Goal: Task Accomplishment & Management: Manage account settings

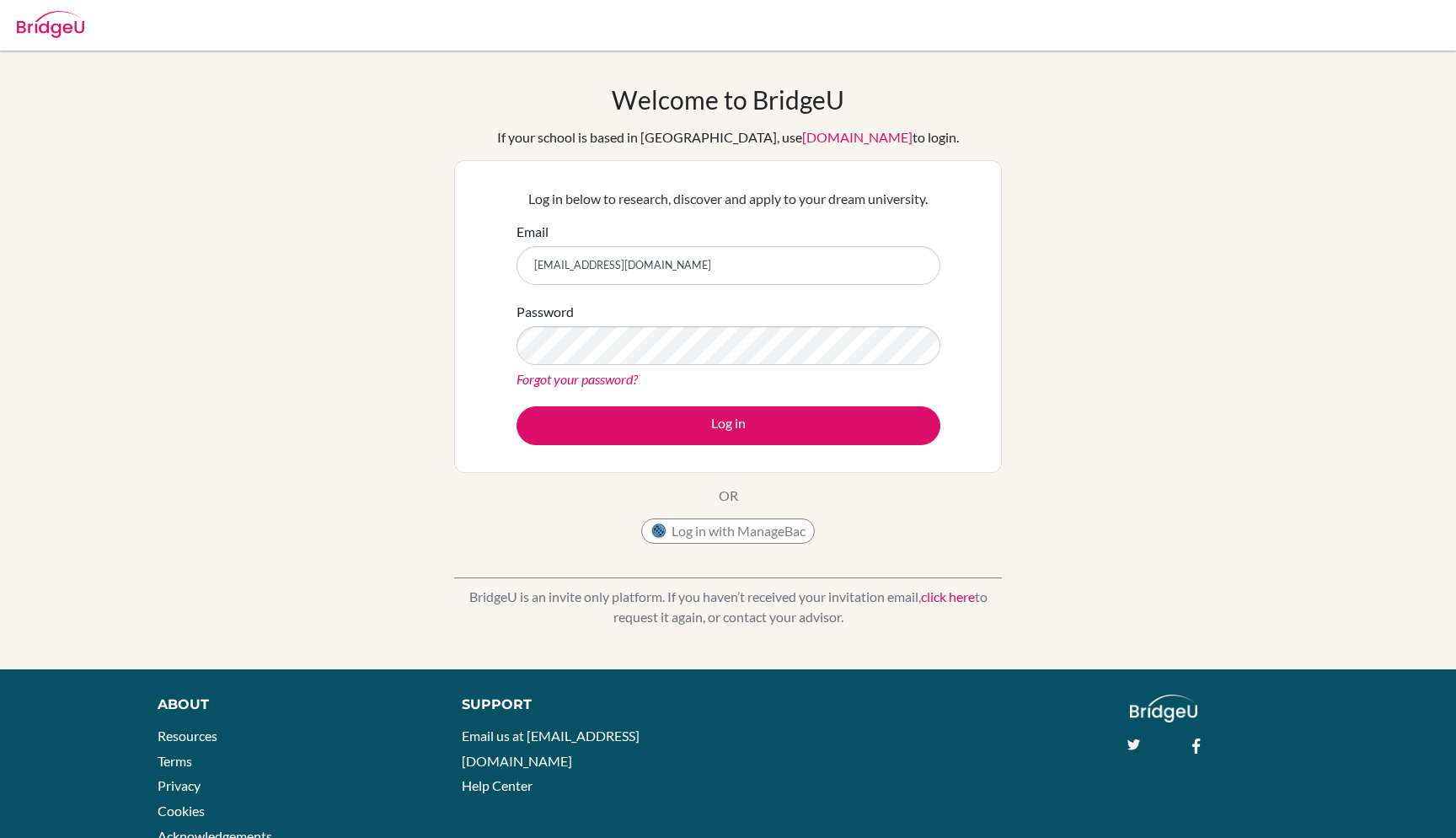
type input "boravann@aispp.edu.kh"
click at [728, 425] on button "Log in" at bounding box center [728, 426] width 424 height 38
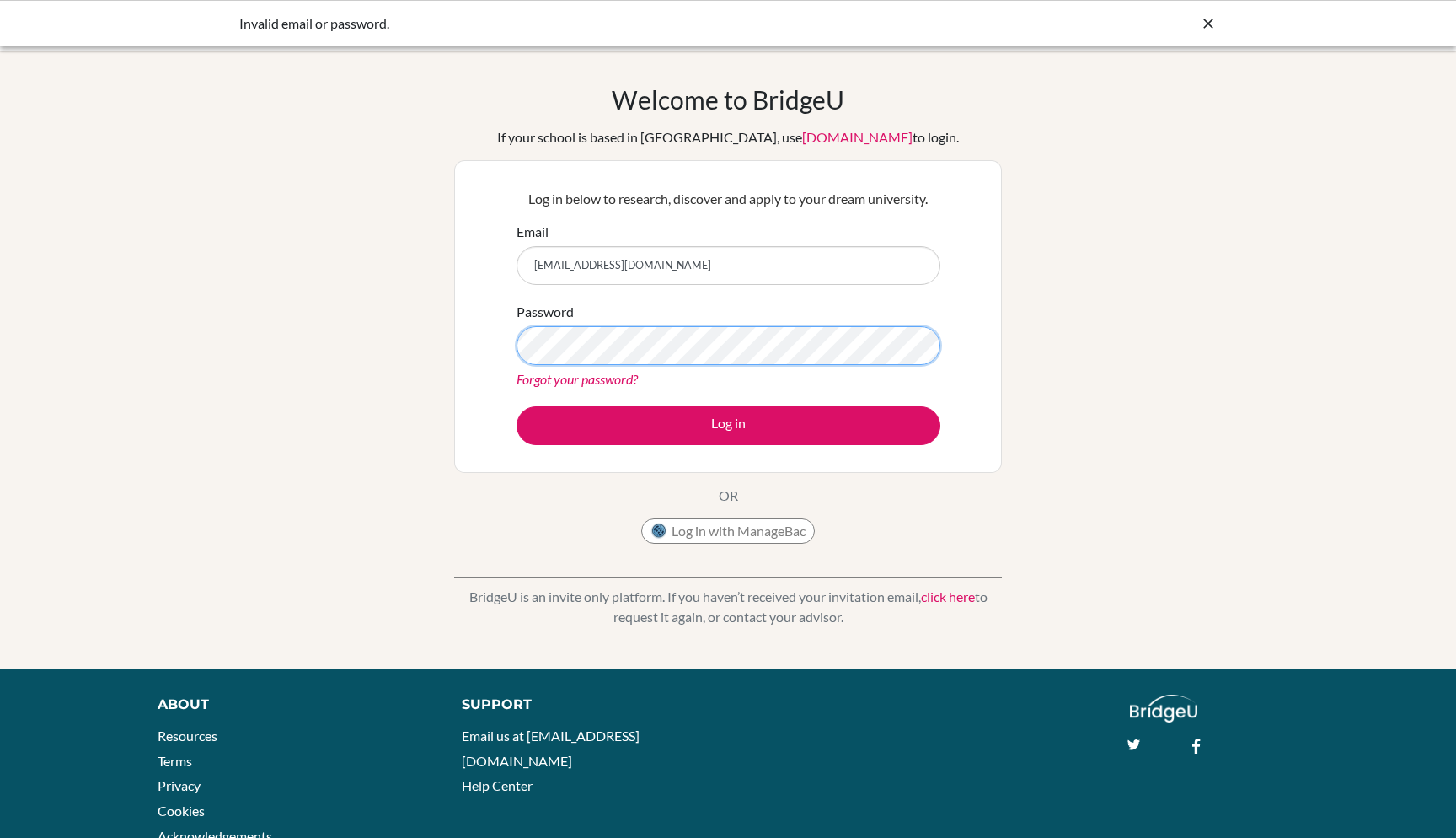
click at [728, 425] on button "Log in" at bounding box center [728, 426] width 424 height 38
click at [624, 377] on link "Forgot your password?" at bounding box center [576, 379] width 121 height 16
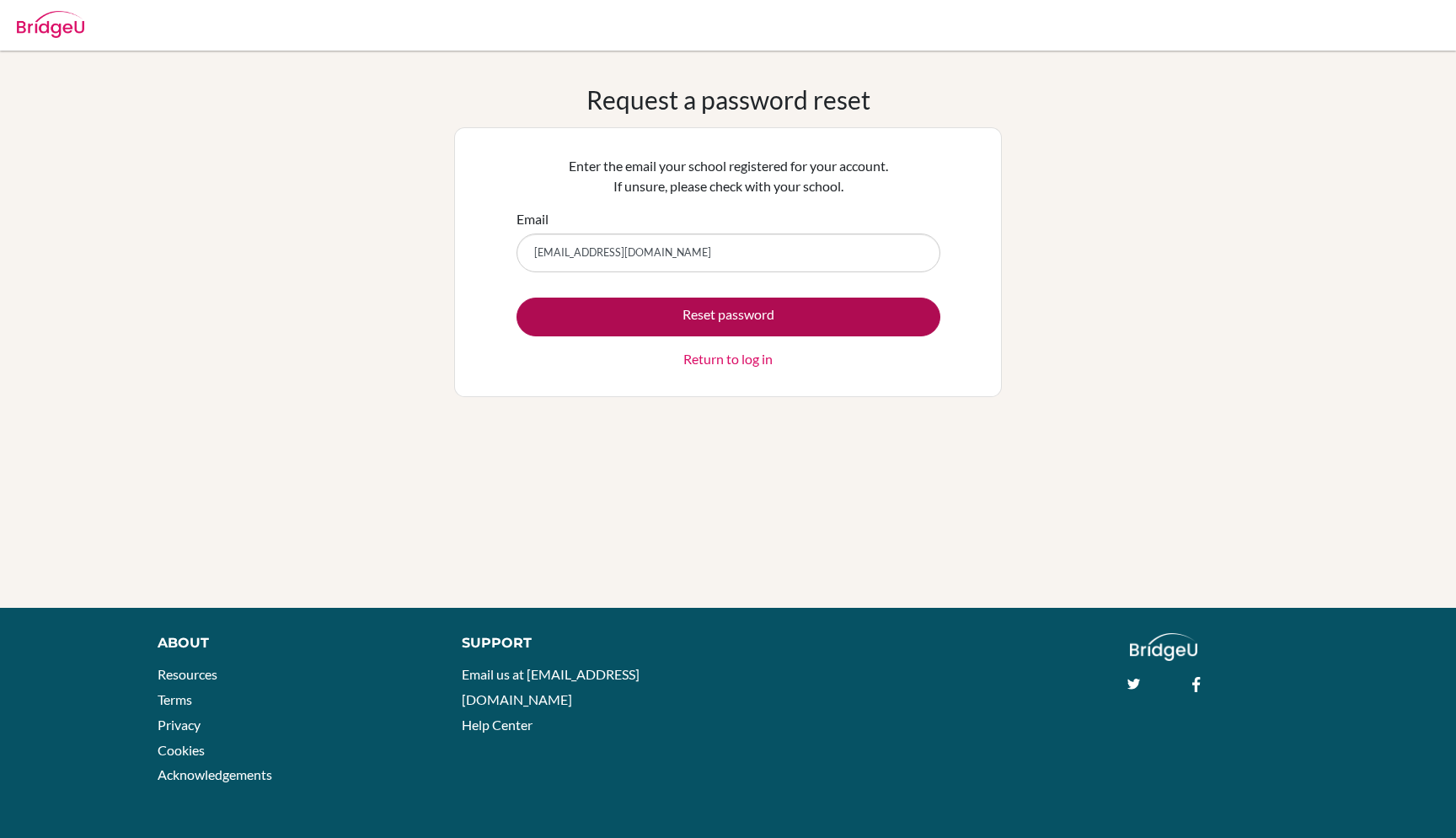
type input "boravann@aispp.edu.kh"
click at [659, 309] on button "Reset password" at bounding box center [728, 317] width 424 height 38
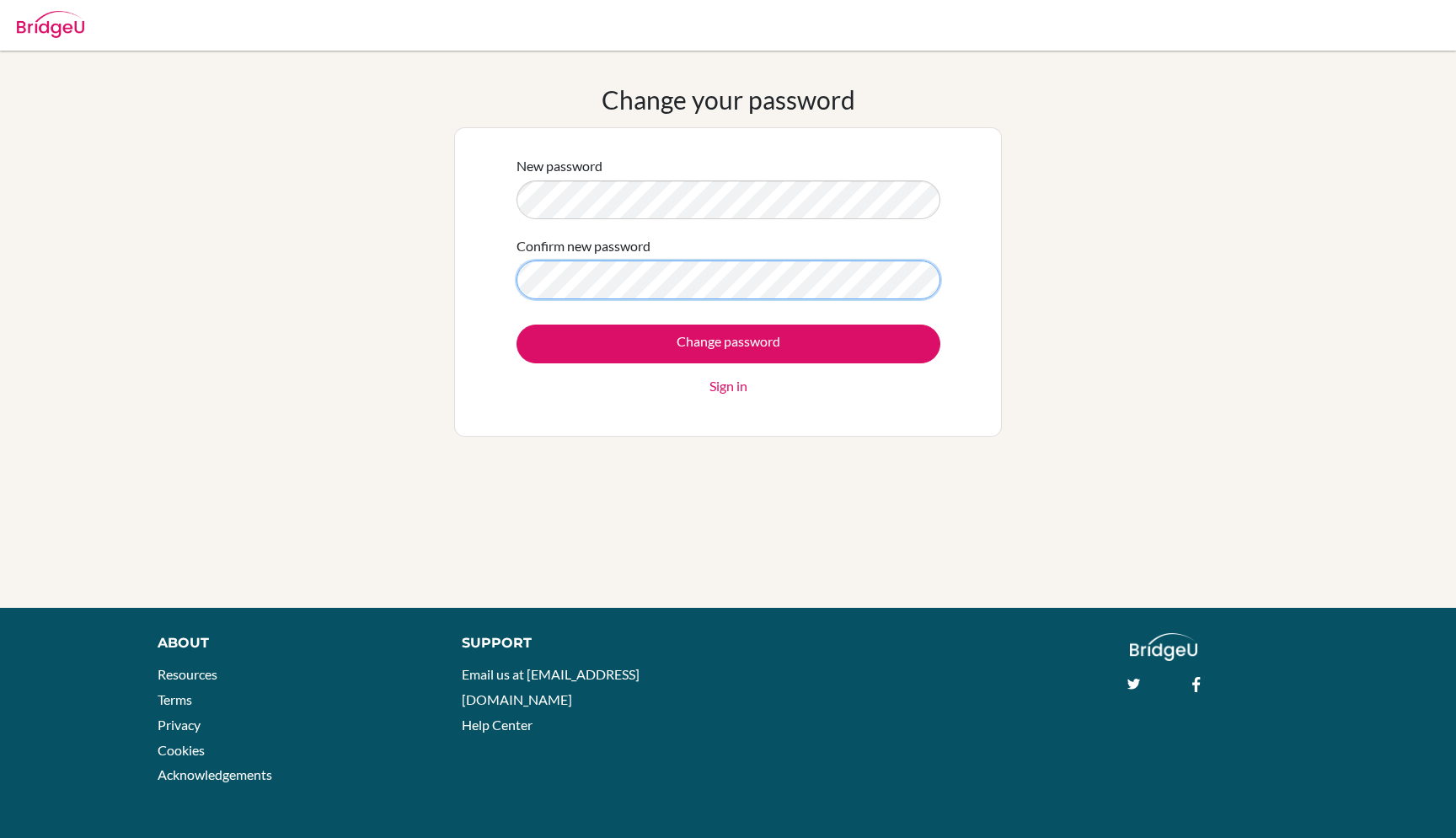
click at [728, 343] on input "Change password" at bounding box center [728, 344] width 424 height 38
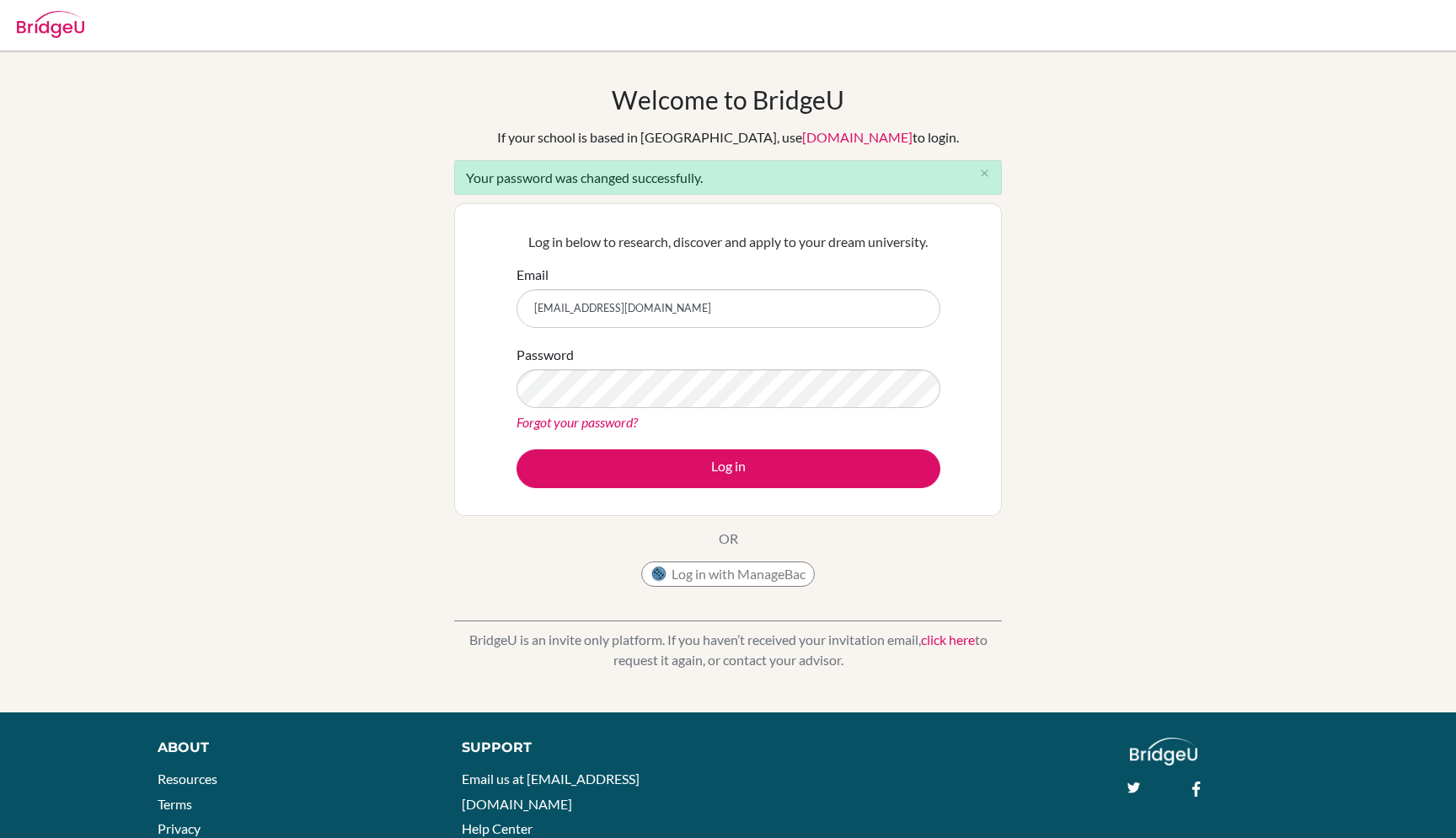
type input "[EMAIL_ADDRESS][DOMAIN_NAME]"
click at [728, 468] on button "Log in" at bounding box center [728, 469] width 424 height 38
